Goal: Navigation & Orientation: Find specific page/section

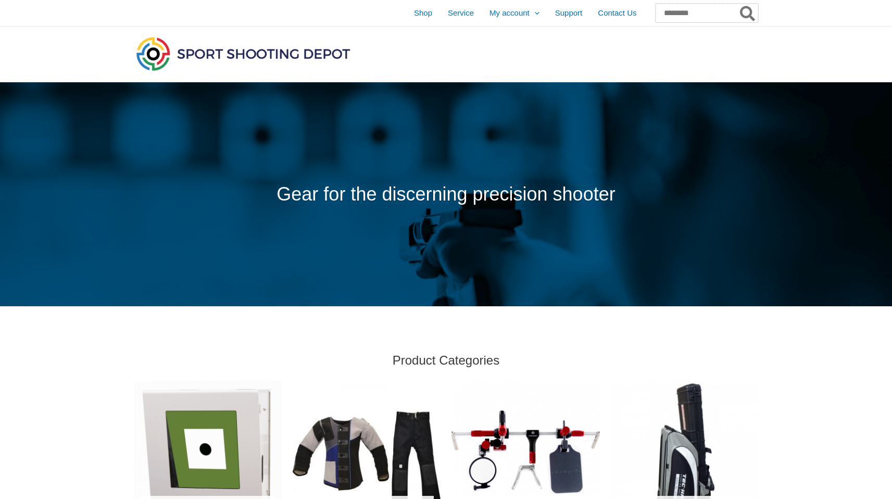
click at [675, 18] on input "Search for:" at bounding box center [707, 13] width 103 height 19
type input "****"
click at [738, 4] on button "Search" at bounding box center [748, 13] width 20 height 19
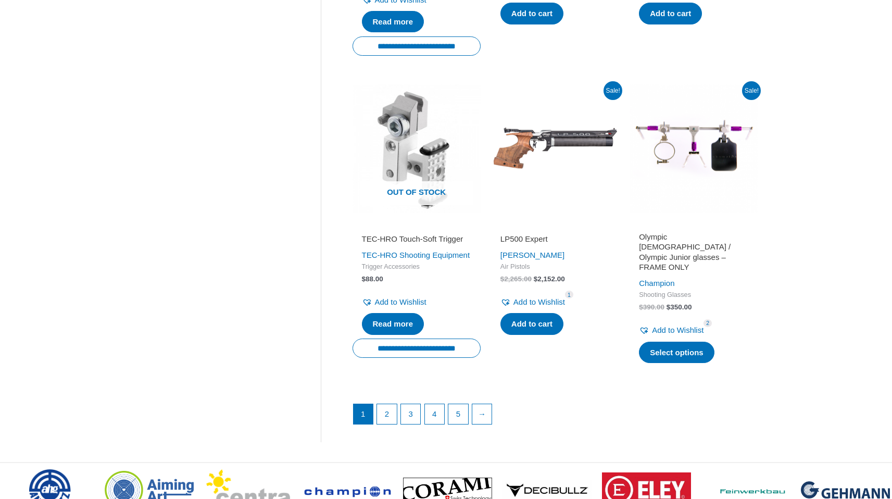
scroll to position [1501, 0]
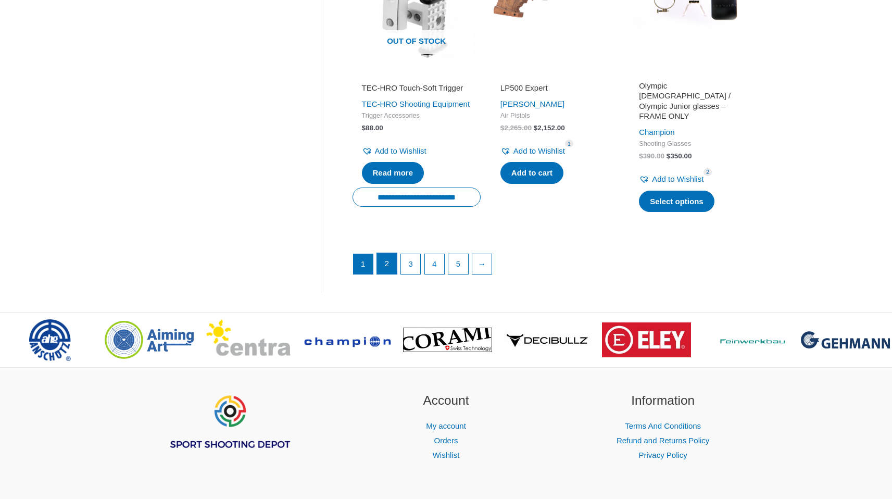
click at [386, 273] on link "2" at bounding box center [387, 263] width 20 height 21
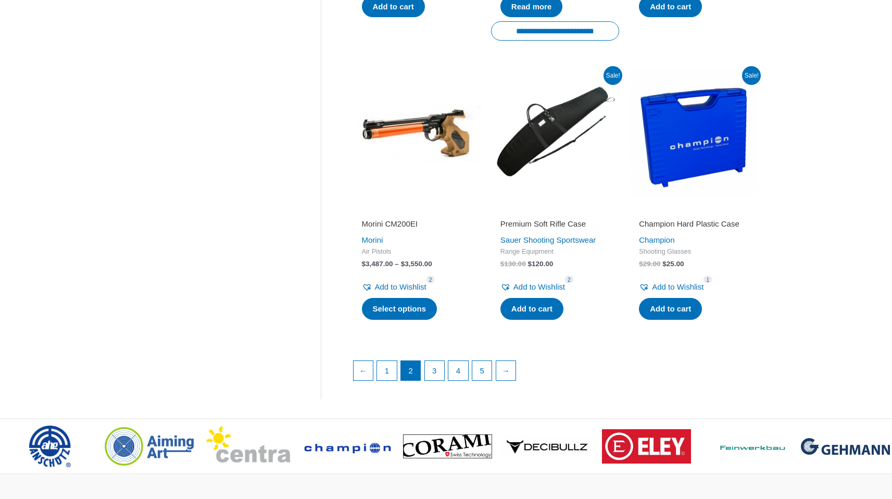
scroll to position [1410, 0]
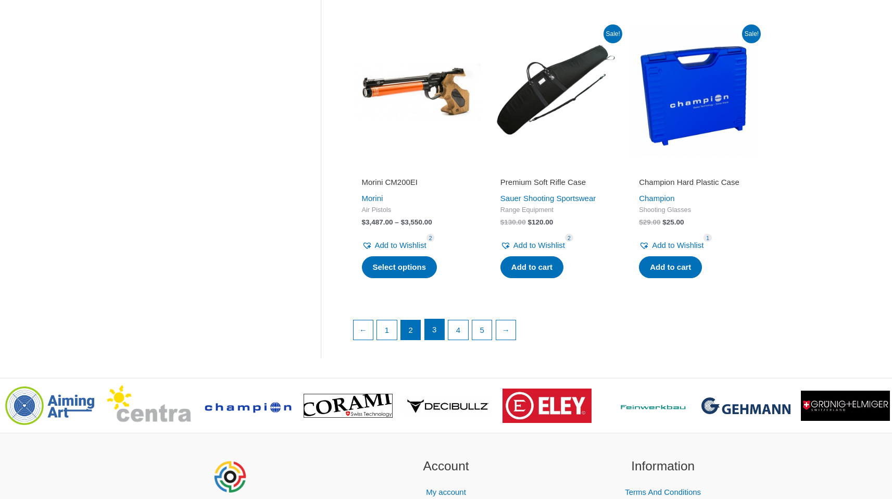
click at [434, 340] on link "3" at bounding box center [435, 329] width 20 height 21
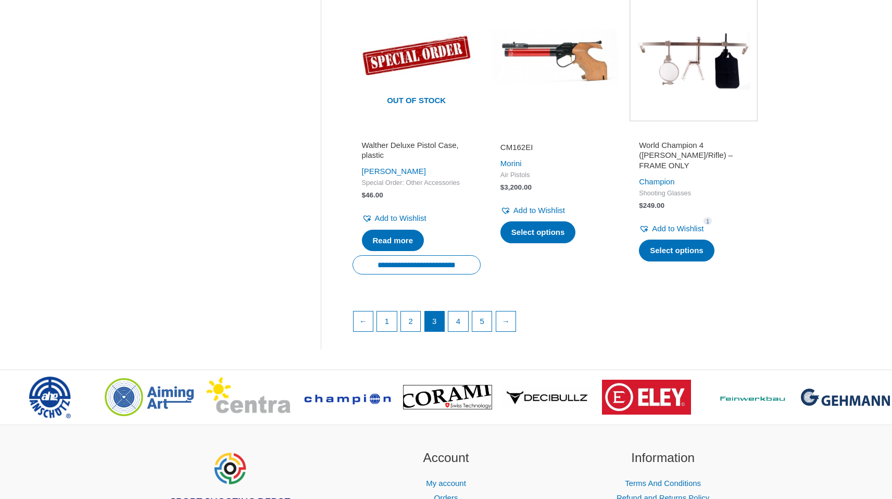
scroll to position [1455, 0]
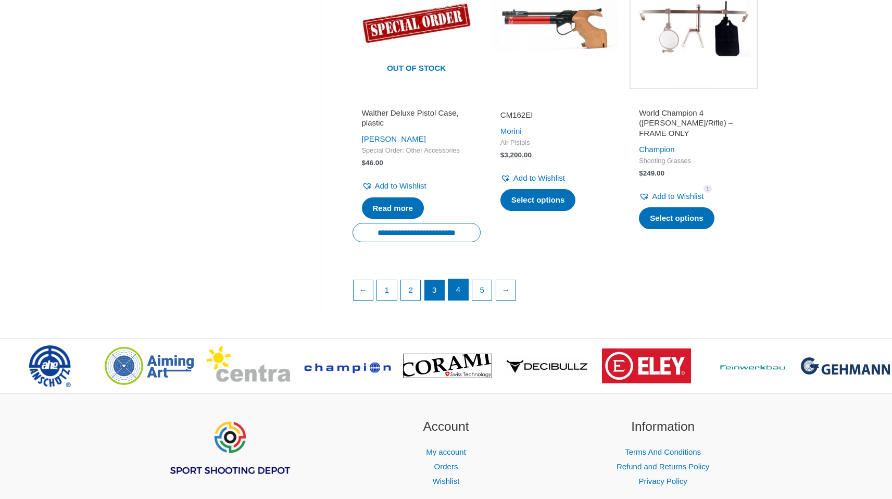
click at [461, 300] on link "4" at bounding box center [458, 289] width 20 height 21
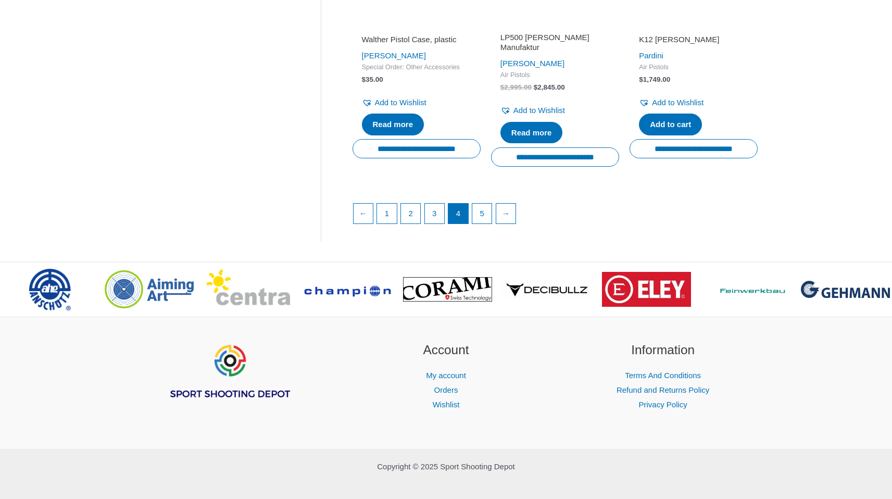
scroll to position [1543, 0]
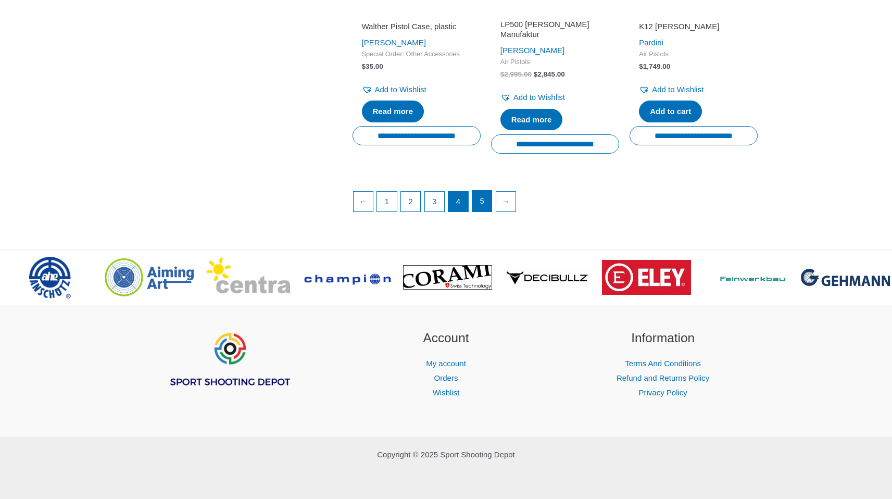
click at [483, 205] on link "5" at bounding box center [482, 201] width 20 height 21
